Goal: Task Accomplishment & Management: Manage account settings

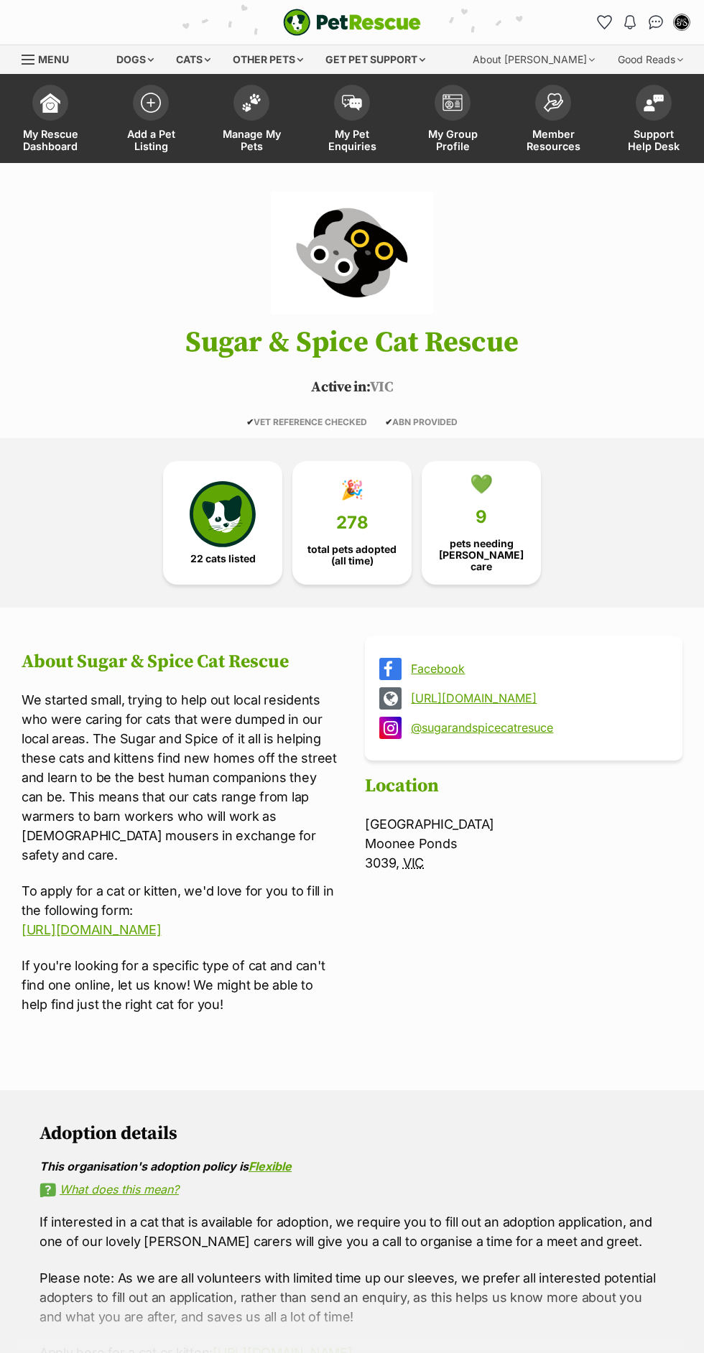
click at [361, 116] on span at bounding box center [352, 103] width 36 height 36
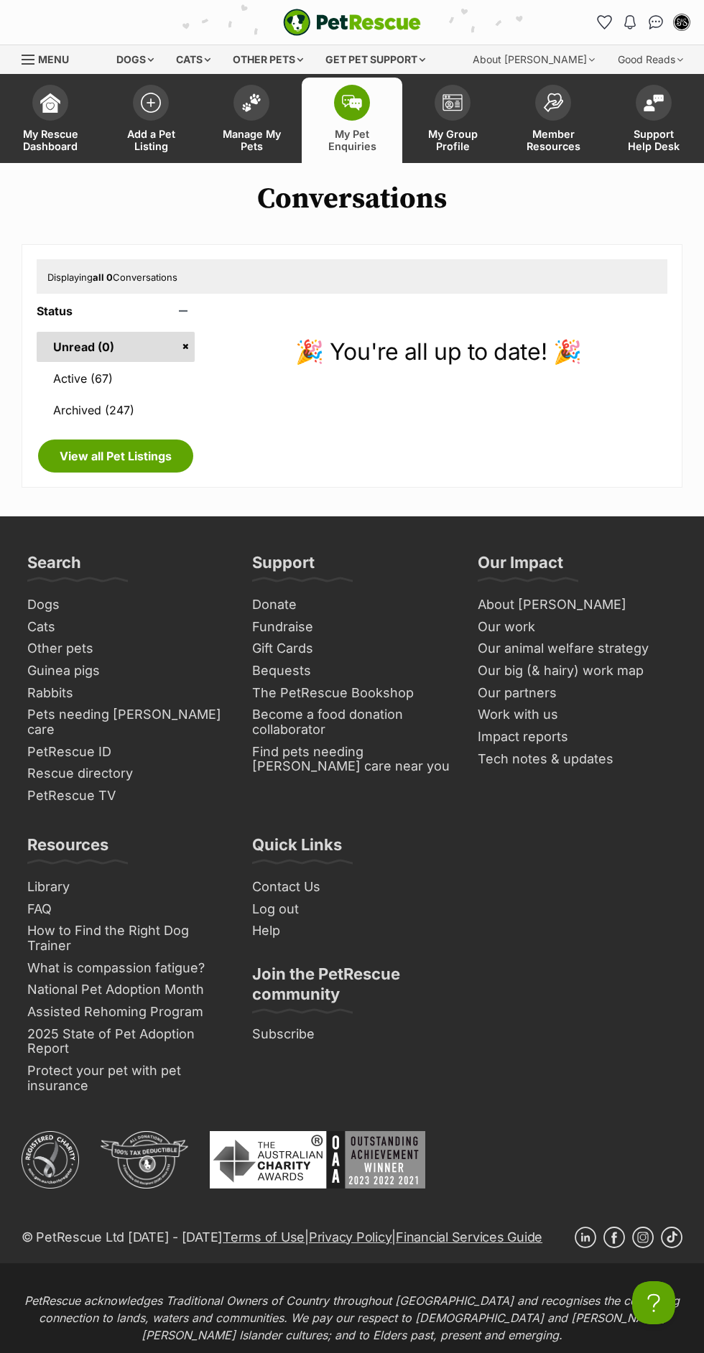
click at [158, 386] on link "Active (67)" at bounding box center [116, 378] width 158 height 30
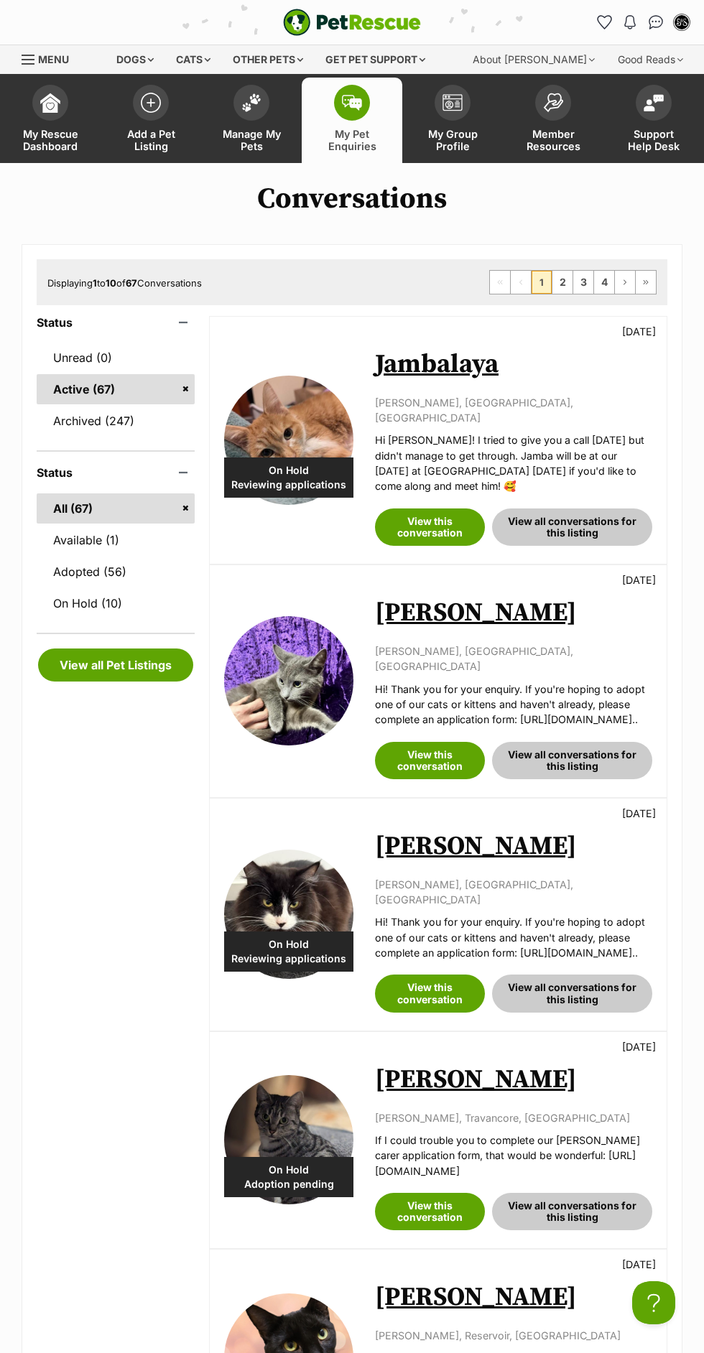
click at [165, 565] on link "Adopted (56)" at bounding box center [116, 572] width 158 height 30
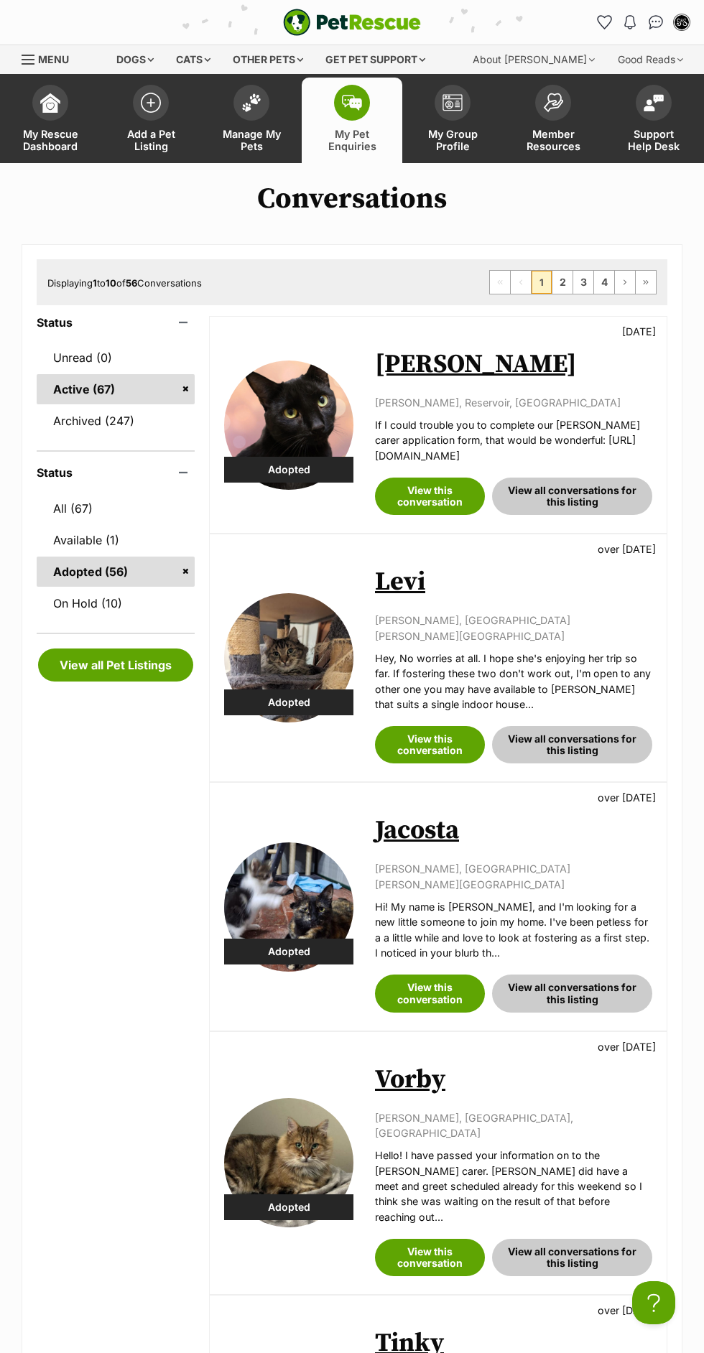
scroll to position [11, 0]
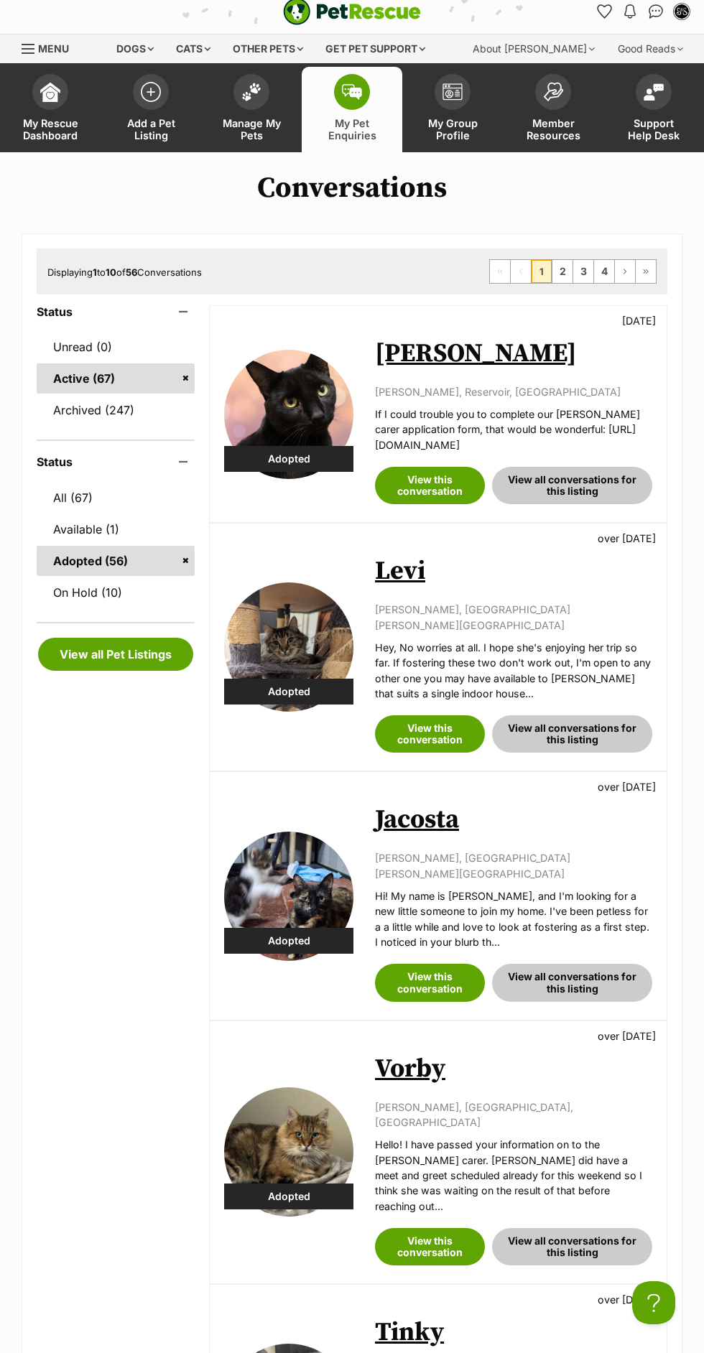
click at [163, 494] on link "All (67)" at bounding box center [116, 498] width 158 height 30
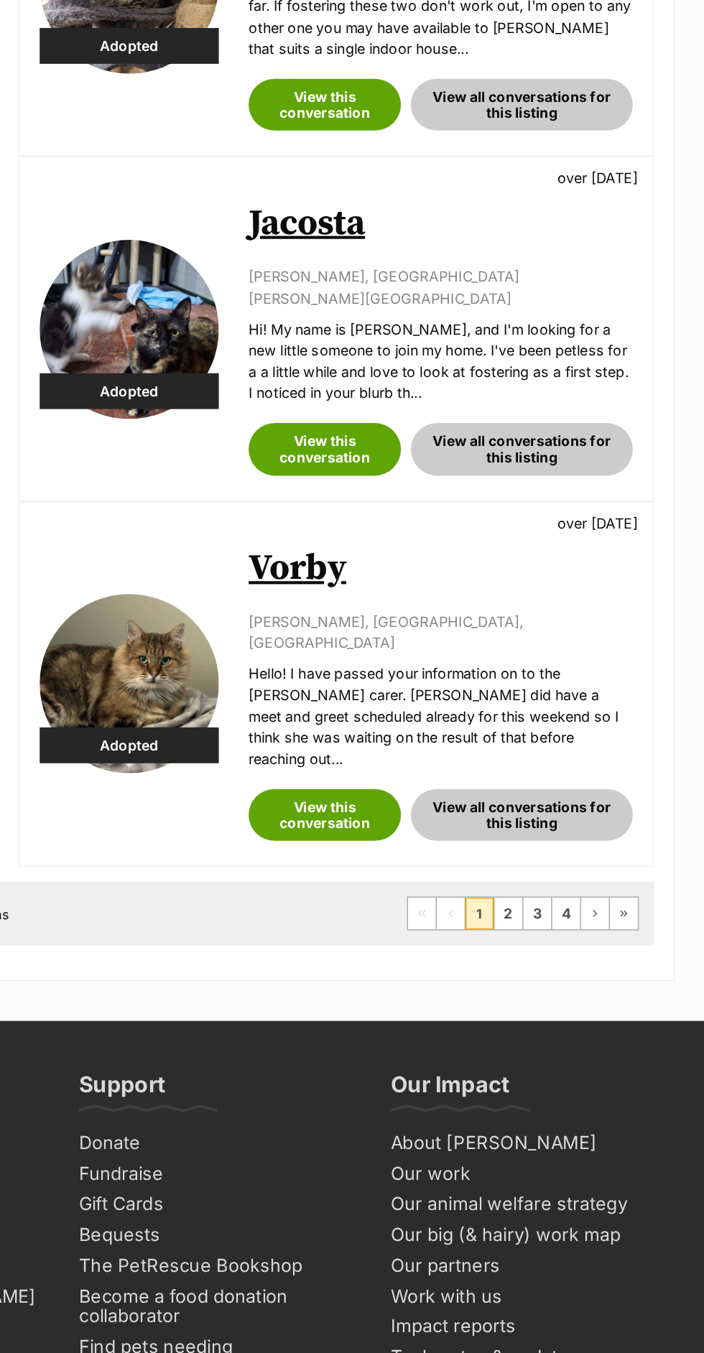
scroll to position [2070, 0]
click at [625, 648] on link "Next Page" at bounding box center [625, 659] width 20 height 23
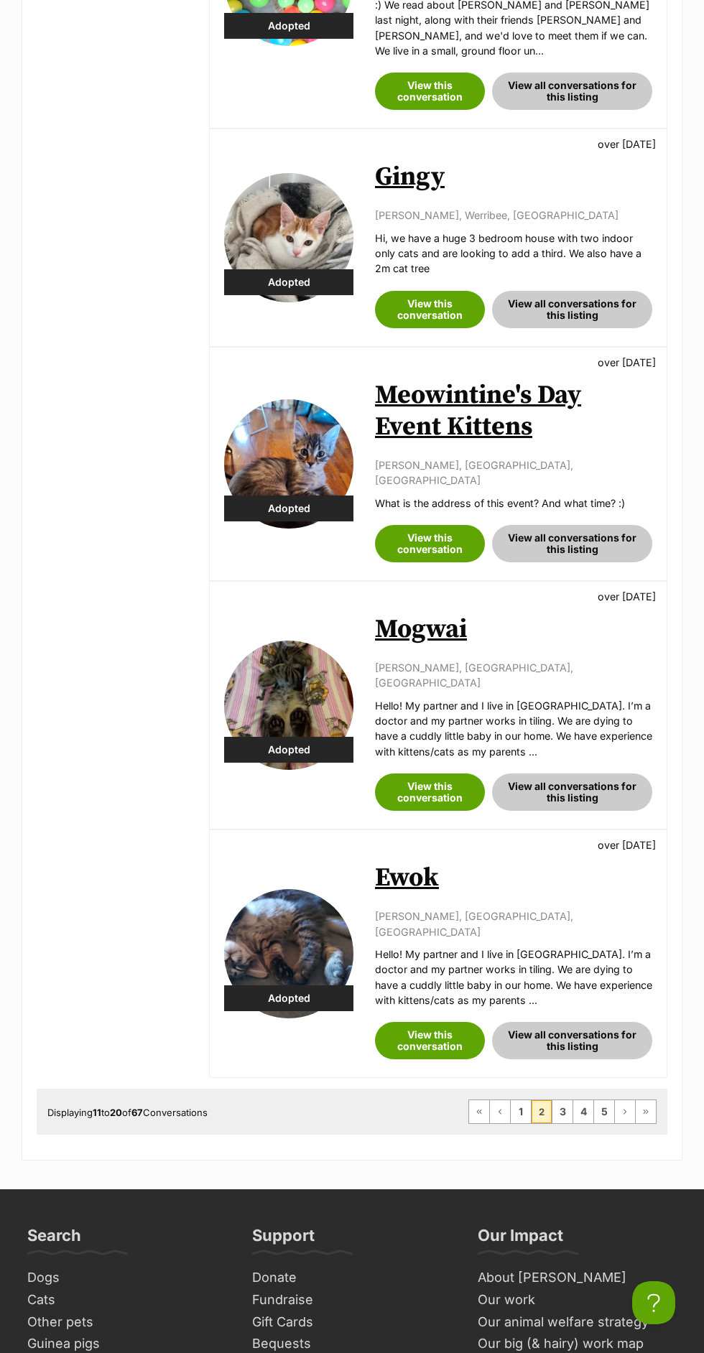
scroll to position [1738, 0]
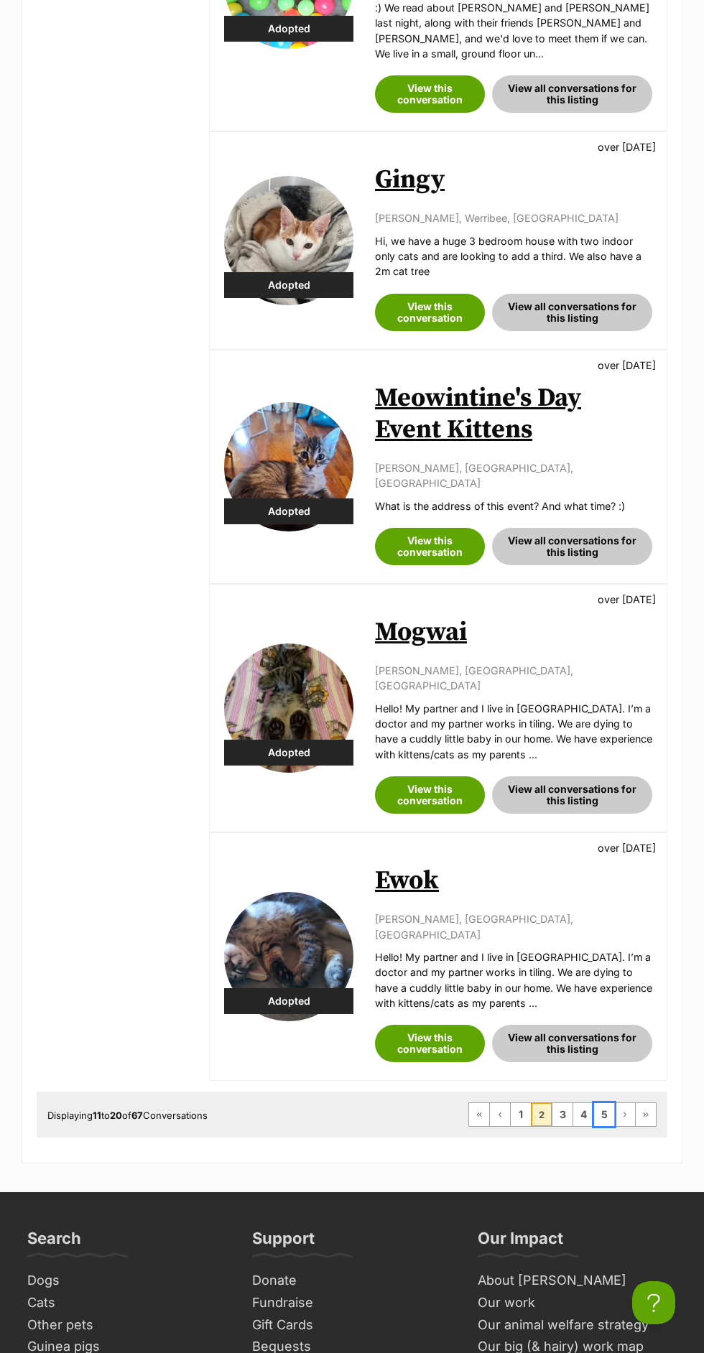
click at [609, 1103] on link "5" at bounding box center [604, 1114] width 20 height 23
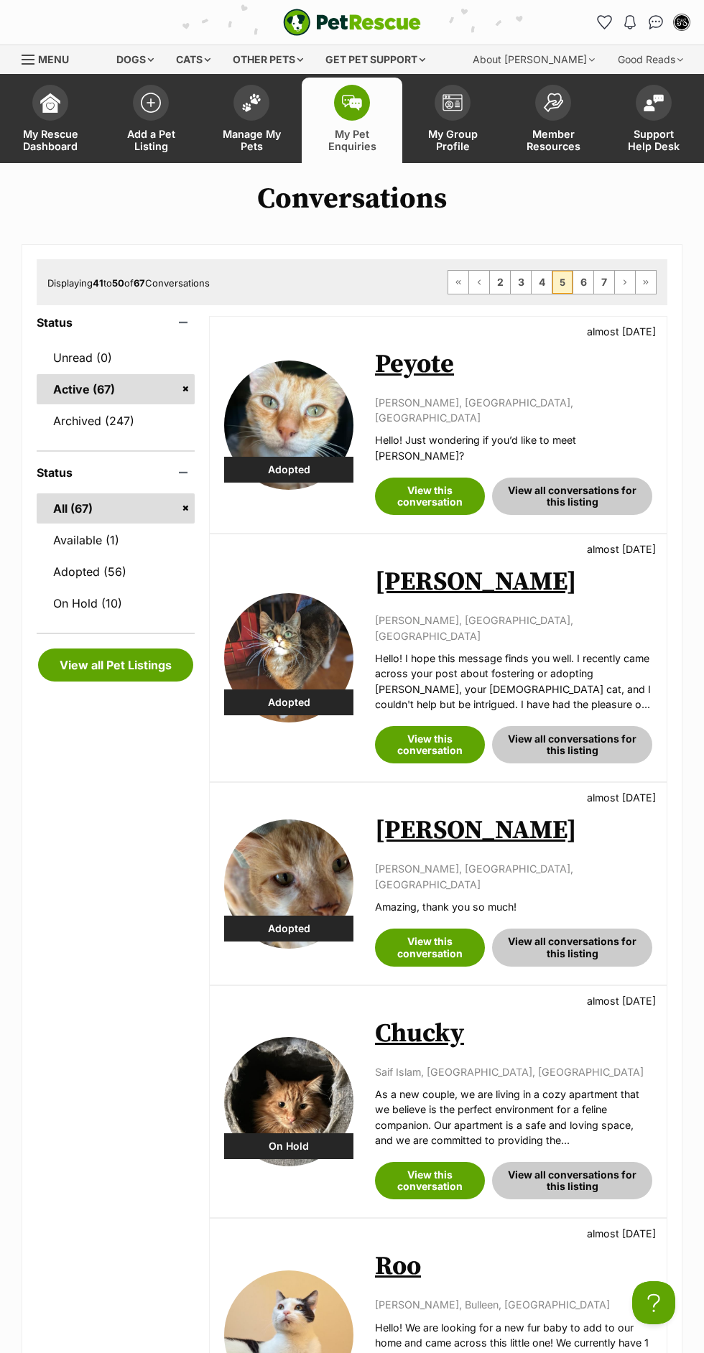
click at [152, 368] on link "Unread (0)" at bounding box center [116, 358] width 158 height 30
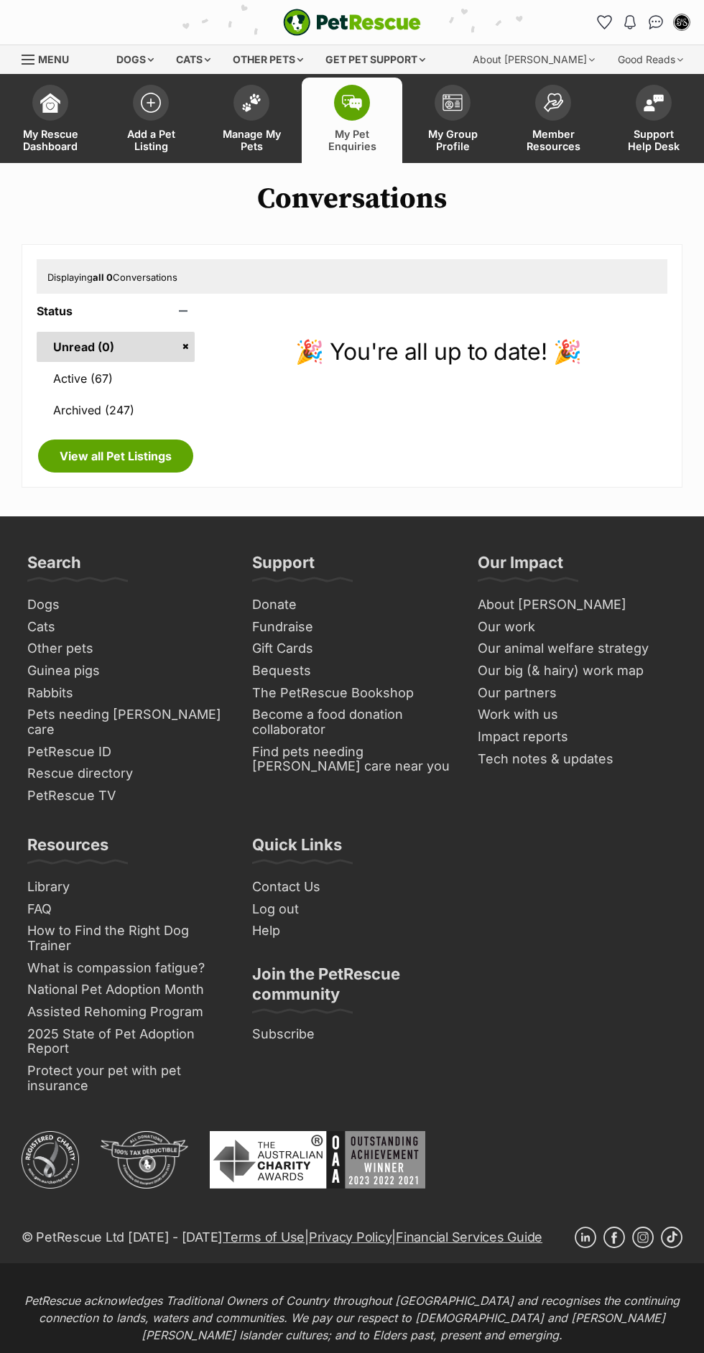
click at [346, 147] on span "My Pet Enquiries" at bounding box center [352, 140] width 65 height 24
